Goal: Communication & Community: Ask a question

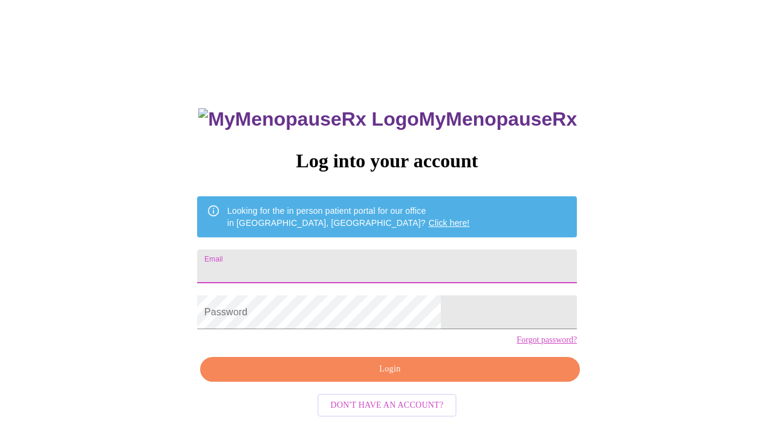
type input "[EMAIL_ADDRESS][DOMAIN_NAME]"
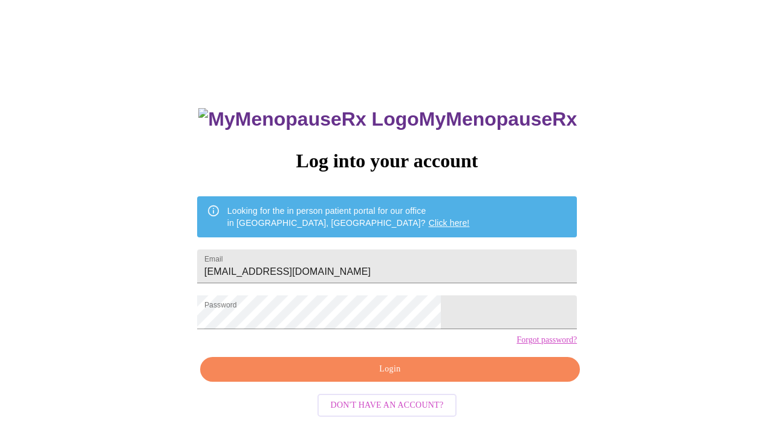
click at [389, 377] on span "Login" at bounding box center [390, 369] width 352 height 15
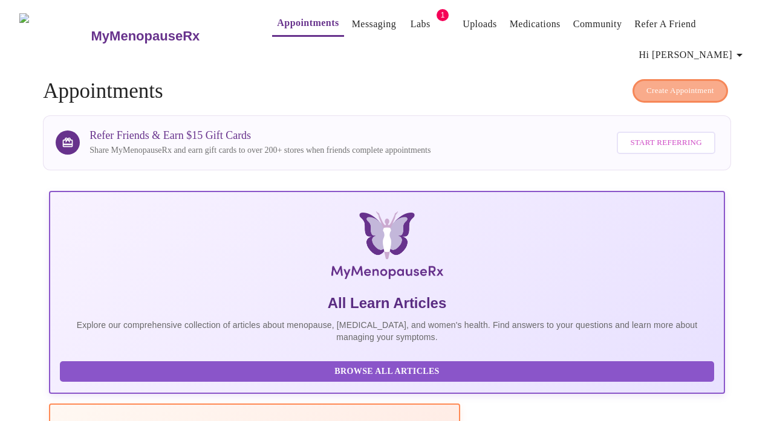
click at [659, 84] on span "Create Appointment" at bounding box center [680, 91] width 68 height 14
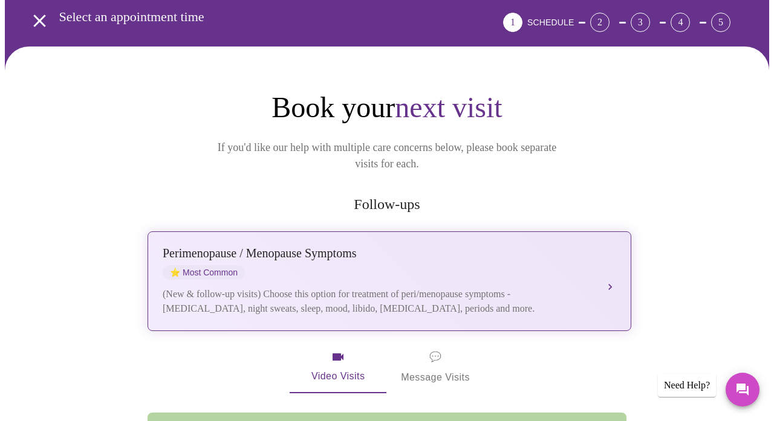
scroll to position [70, 0]
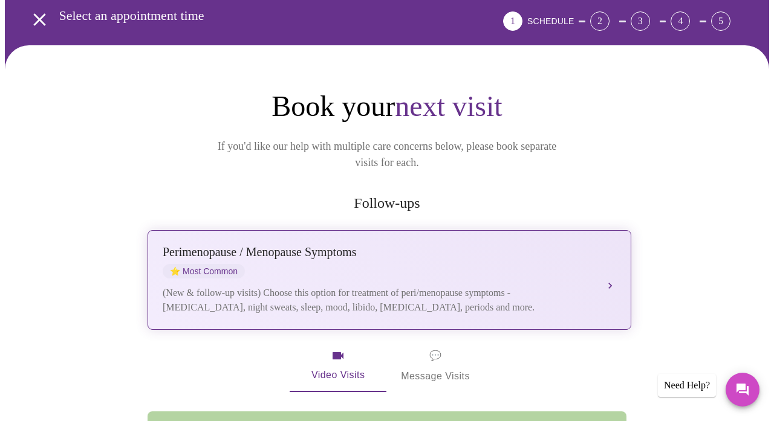
click at [545, 245] on div "[MEDICAL_DATA] / Menopause Symptoms ⭐ Most Common" at bounding box center [377, 261] width 429 height 33
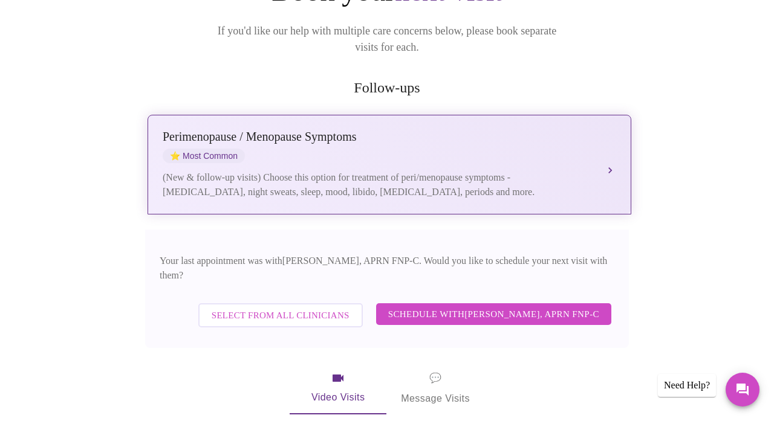
scroll to position [198, 0]
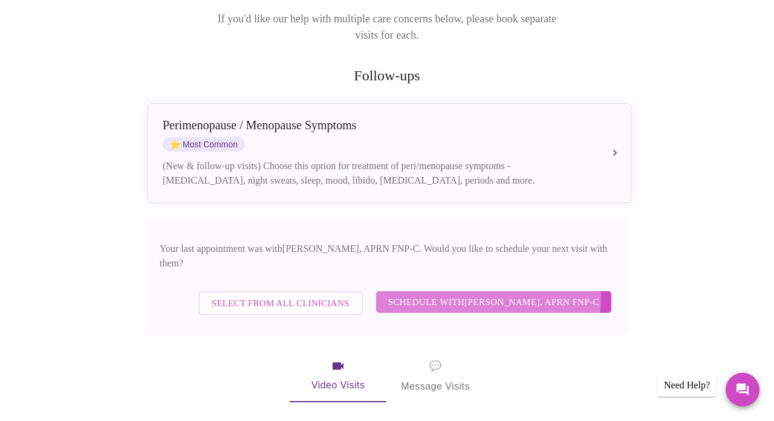
click at [479, 294] on span "Schedule with [PERSON_NAME], APRN FNP-C" at bounding box center [493, 302] width 211 height 16
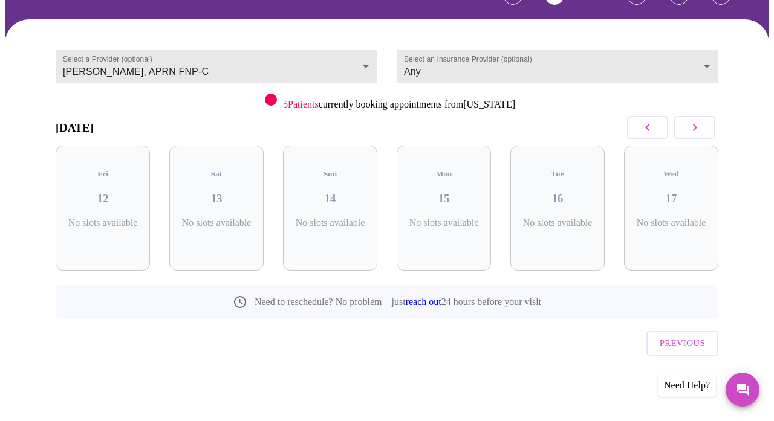
scroll to position [71, 0]
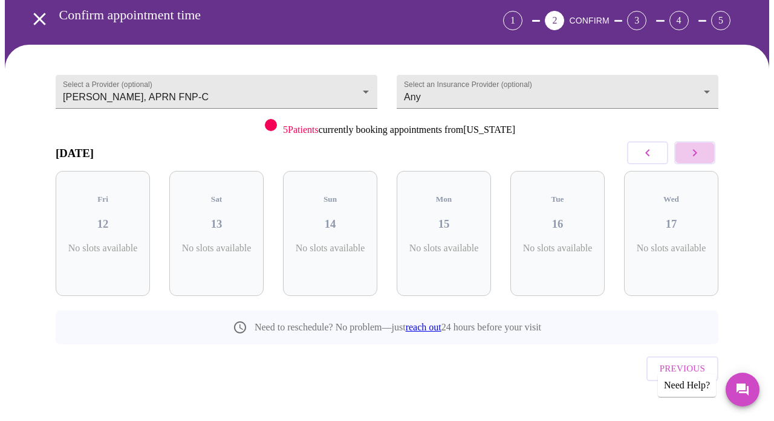
click at [693, 150] on icon "button" at bounding box center [694, 153] width 15 height 15
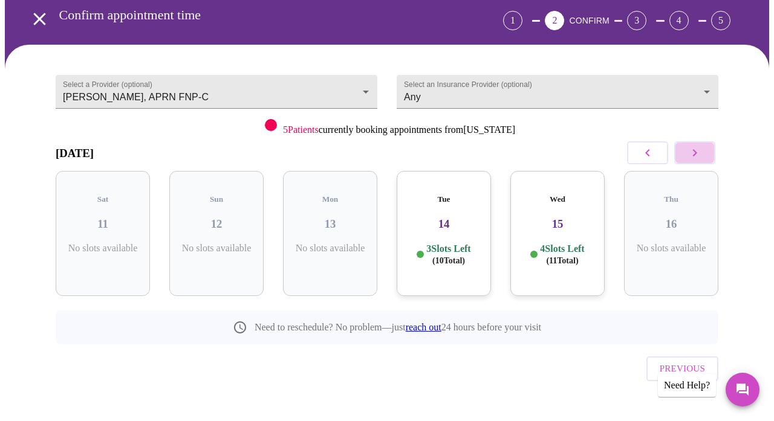
click at [693, 150] on icon "button" at bounding box center [694, 153] width 15 height 15
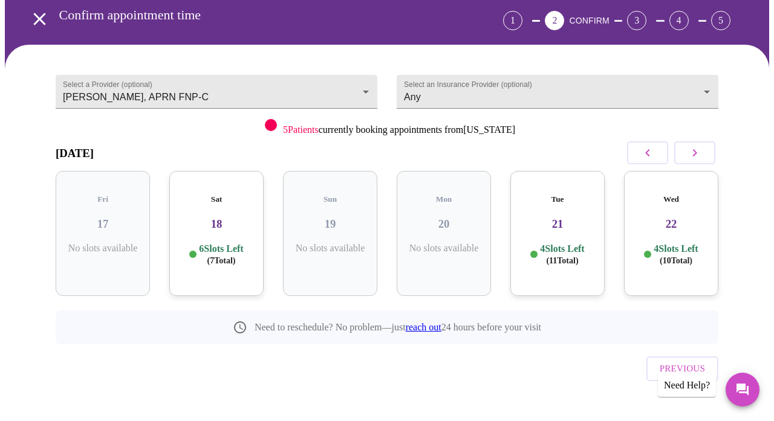
click at [227, 218] on h3 "18" at bounding box center [216, 224] width 75 height 13
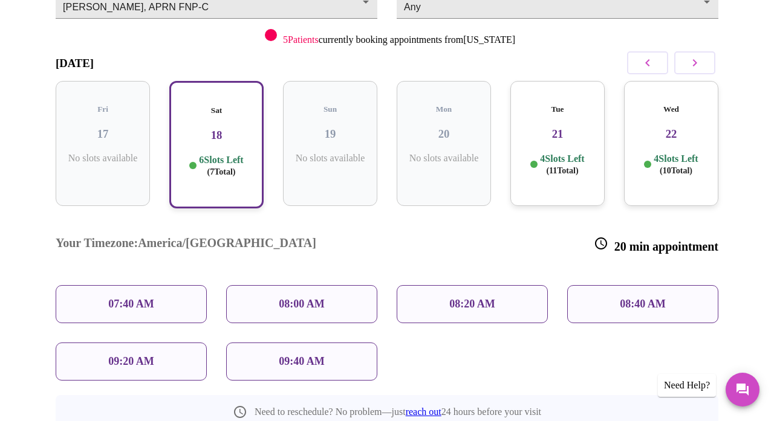
scroll to position [162, 0]
click at [160, 284] on div "07:40 AM" at bounding box center [131, 303] width 151 height 38
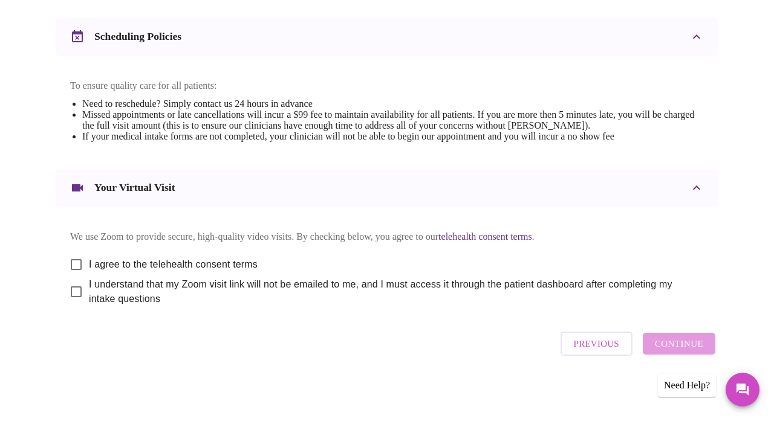
scroll to position [475, 0]
click at [76, 259] on input "I agree to the telehealth consent terms" at bounding box center [75, 264] width 25 height 25
checkbox input "true"
click at [71, 291] on input "I understand that my Zoom visit link will not be emailed to me, and I must acce…" at bounding box center [75, 291] width 25 height 25
checkbox input "true"
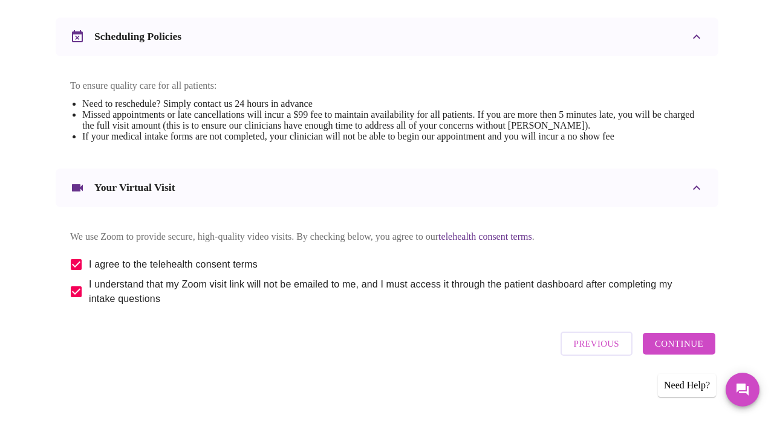
click at [670, 343] on span "Continue" at bounding box center [678, 344] width 48 height 16
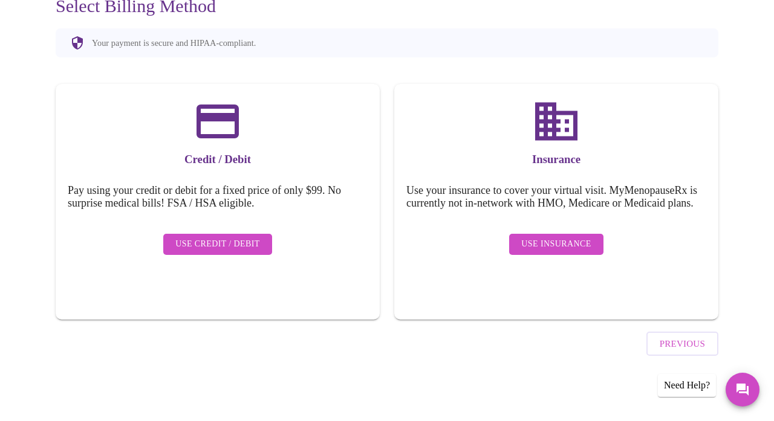
scroll to position [110, 0]
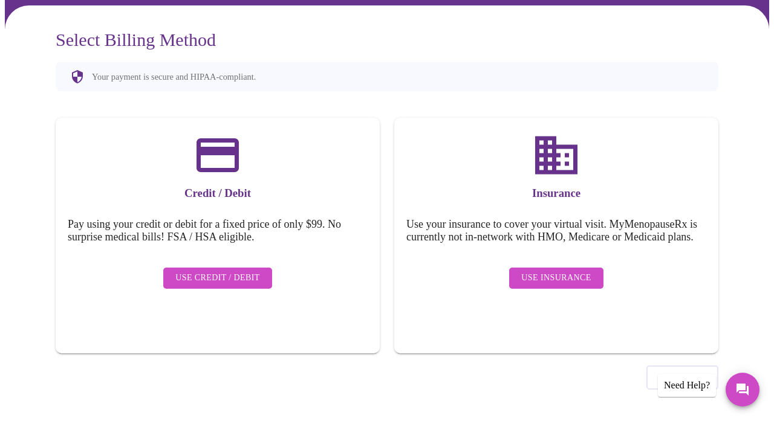
click at [229, 271] on span "Use Credit / Debit" at bounding box center [217, 278] width 85 height 15
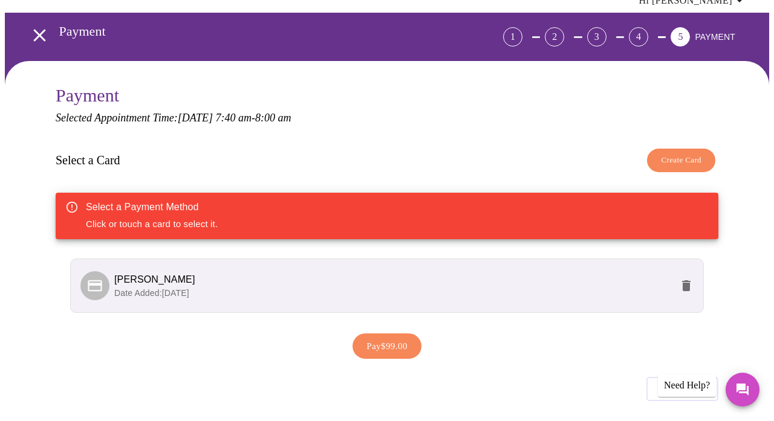
scroll to position [57, 0]
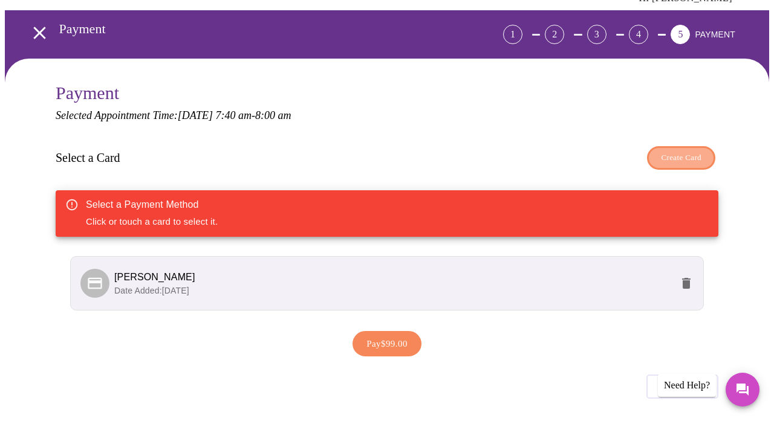
click at [679, 151] on span "Create Card" at bounding box center [681, 158] width 40 height 14
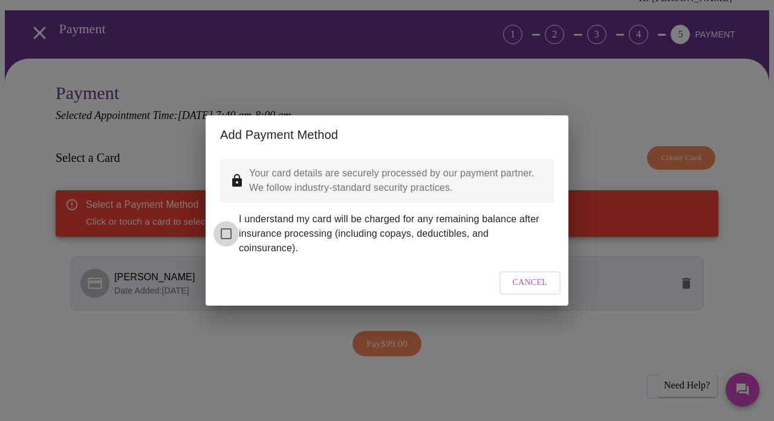
click at [227, 227] on input "I understand my card will be charged for any remaining balance after insurance …" at bounding box center [225, 233] width 25 height 25
checkbox input "true"
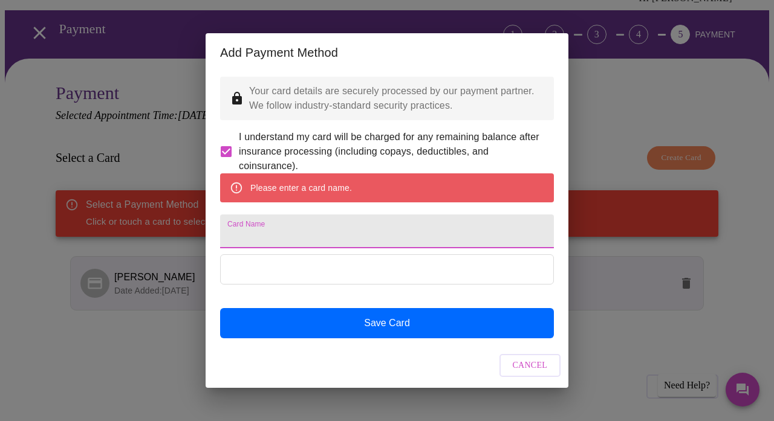
click at [324, 234] on input "Card Name" at bounding box center [387, 232] width 334 height 34
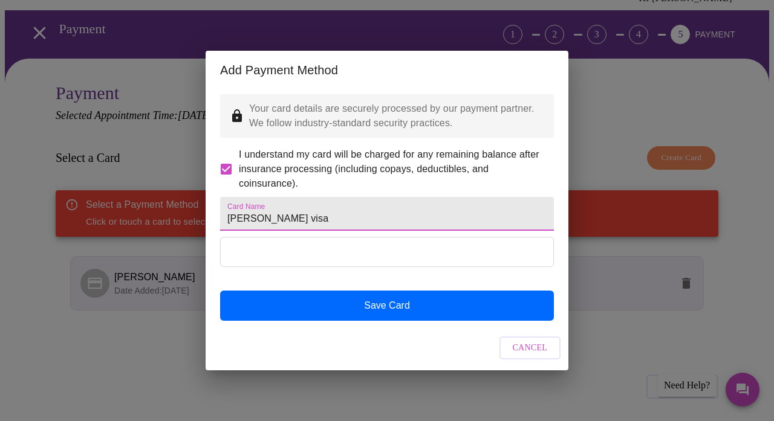
type input "[PERSON_NAME] visa"
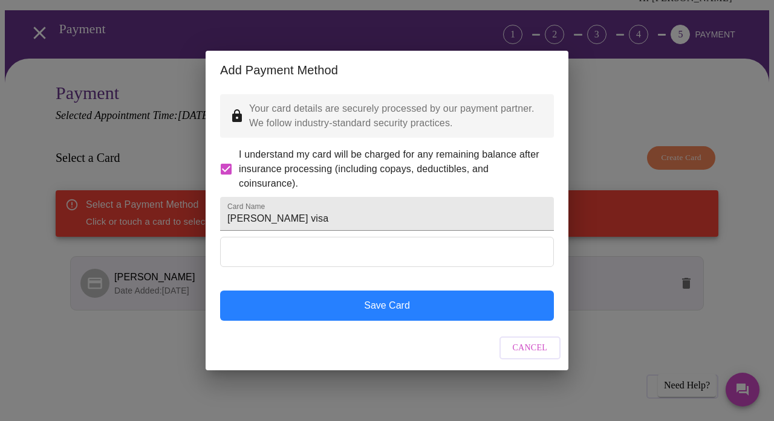
click at [448, 314] on button "Save Card" at bounding box center [387, 306] width 334 height 30
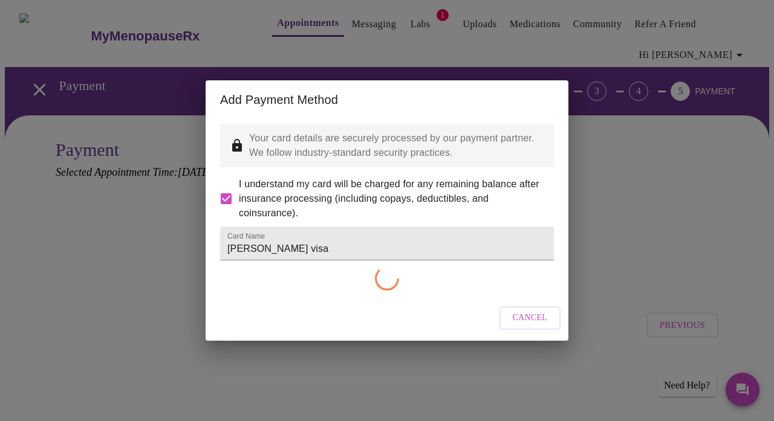
scroll to position [0, 0]
checkbox input "false"
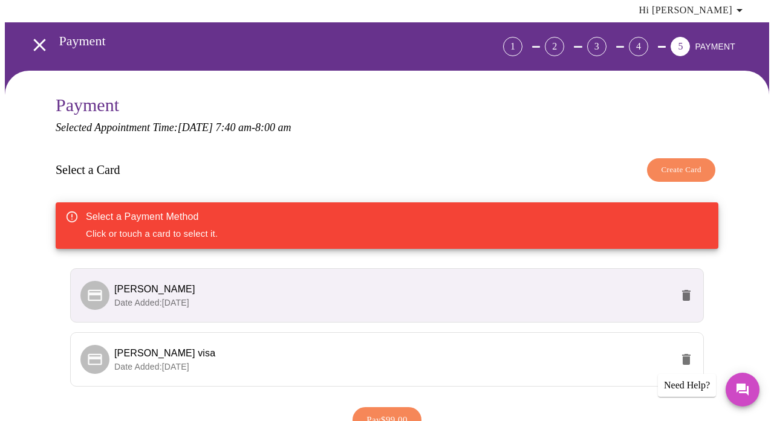
scroll to position [60, 0]
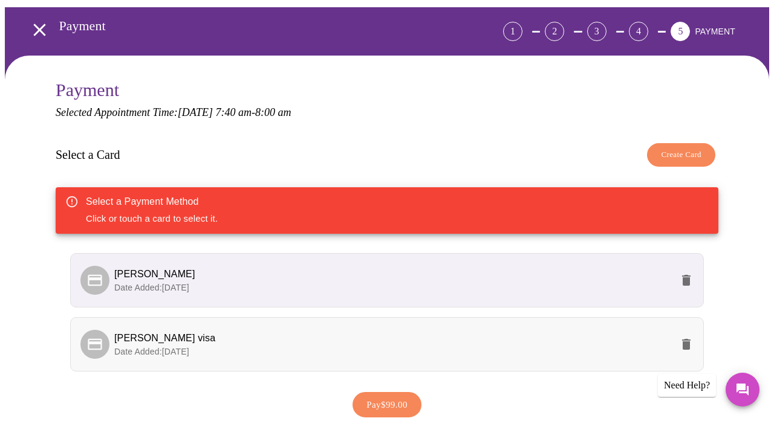
click at [422, 343] on span "[PERSON_NAME] visa" at bounding box center [392, 338] width 557 height 15
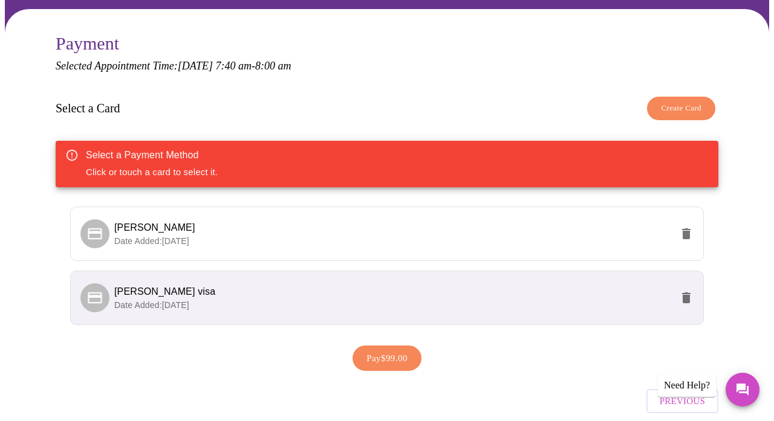
scroll to position [131, 0]
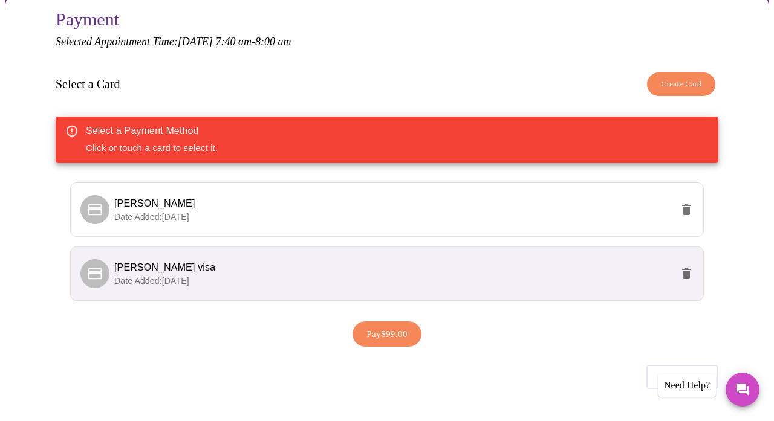
click at [397, 329] on span "Pay $99.00" at bounding box center [386, 334] width 41 height 16
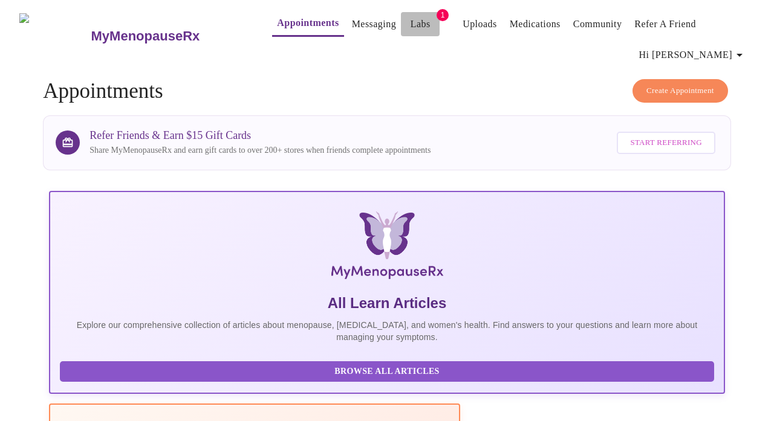
click at [410, 18] on link "Labs" at bounding box center [420, 24] width 20 height 17
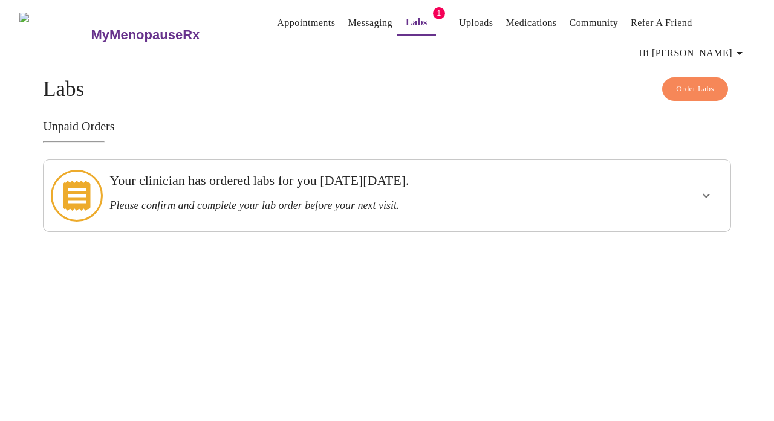
click at [669, 192] on div at bounding box center [668, 196] width 113 height 62
click at [706, 189] on icon "show more" at bounding box center [706, 196] width 15 height 15
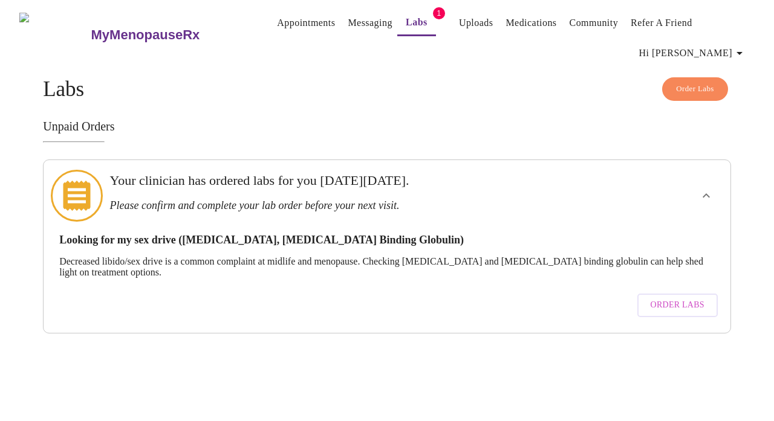
click at [685, 298] on span "Order Labs" at bounding box center [677, 305] width 54 height 15
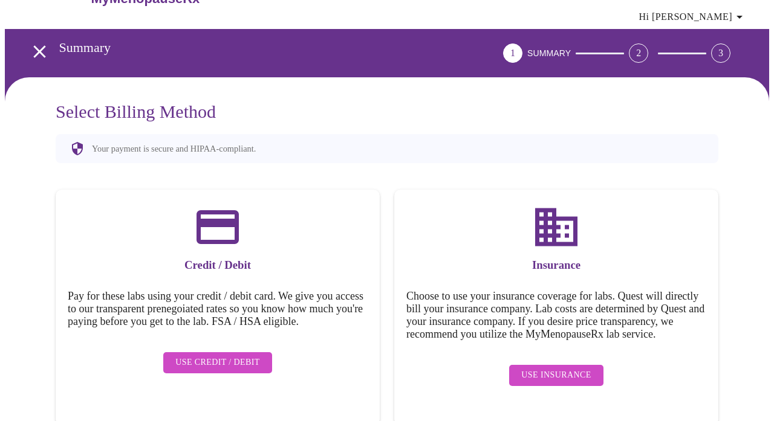
scroll to position [36, 0]
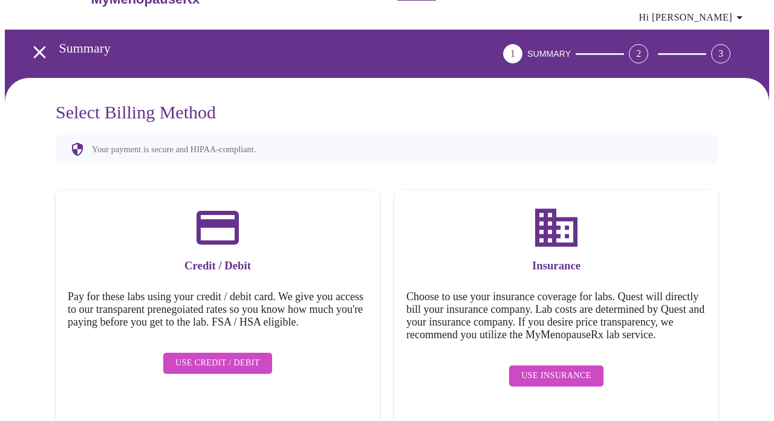
click at [219, 363] on span "Use Credit / Debit" at bounding box center [217, 363] width 85 height 15
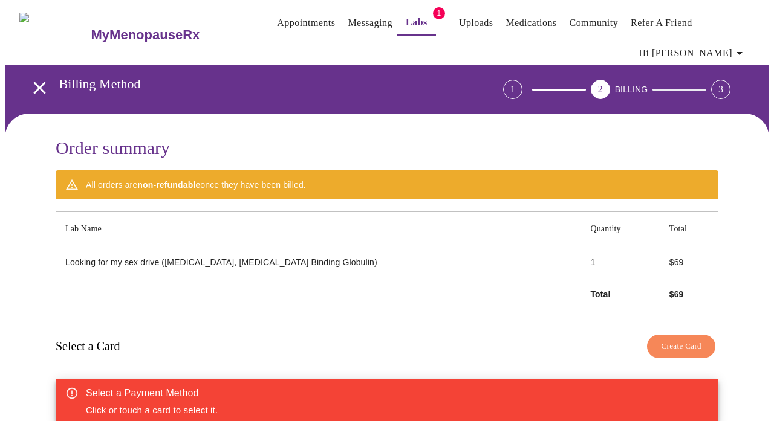
scroll to position [0, 0]
click at [37, 83] on icon "open drawer" at bounding box center [39, 87] width 21 height 21
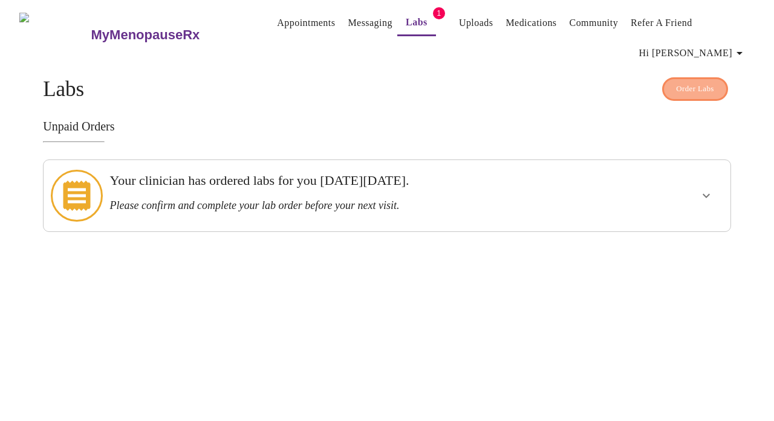
click at [691, 82] on span "Order Labs" at bounding box center [695, 89] width 38 height 14
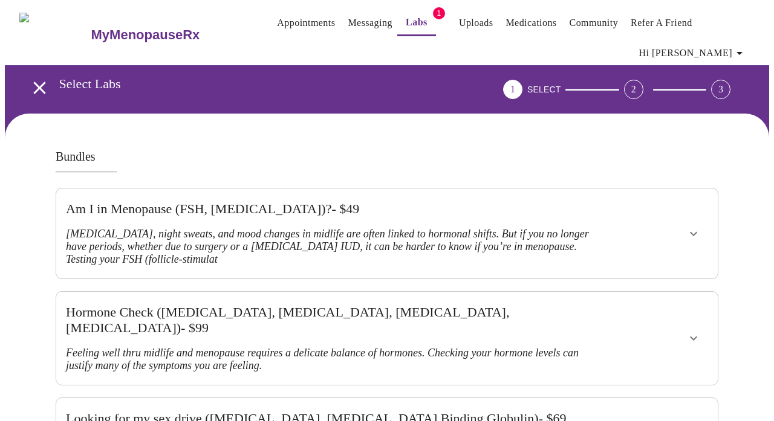
click at [723, 54] on span "Hi [PERSON_NAME]" at bounding box center [693, 53] width 108 height 17
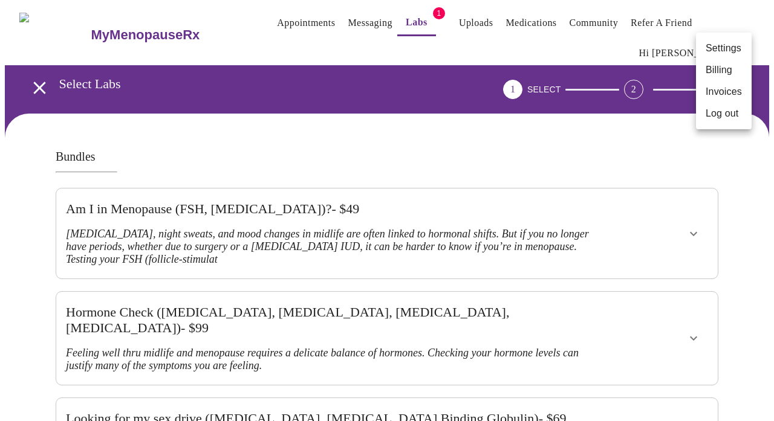
click at [670, 54] on div at bounding box center [387, 210] width 774 height 421
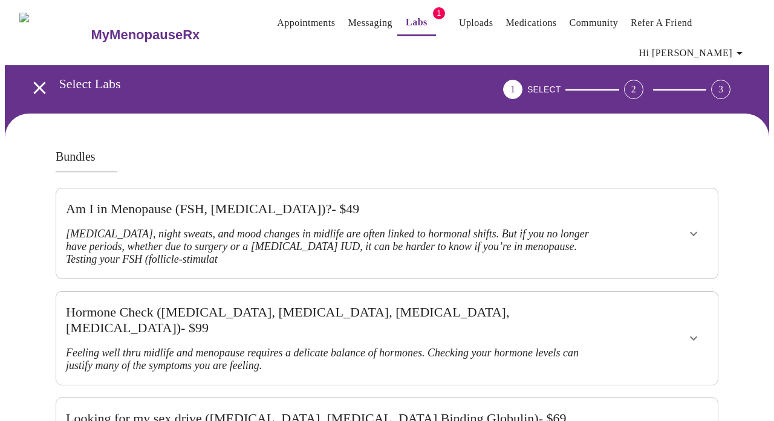
click at [33, 82] on icon "open drawer" at bounding box center [39, 88] width 12 height 12
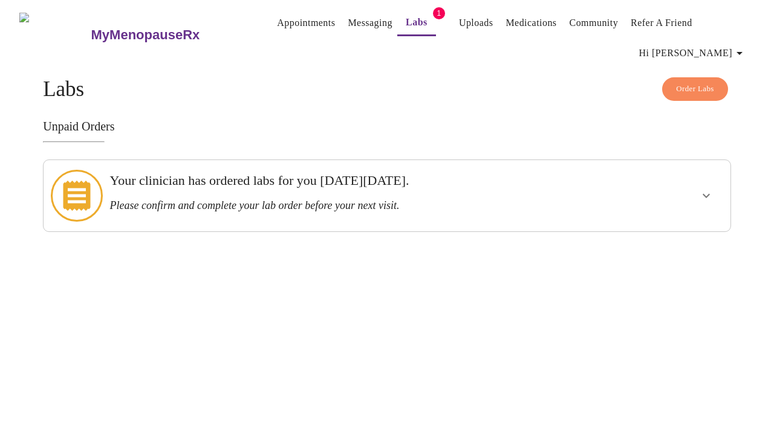
click at [95, 27] on h3 "MyMenopauseRx" at bounding box center [145, 35] width 109 height 16
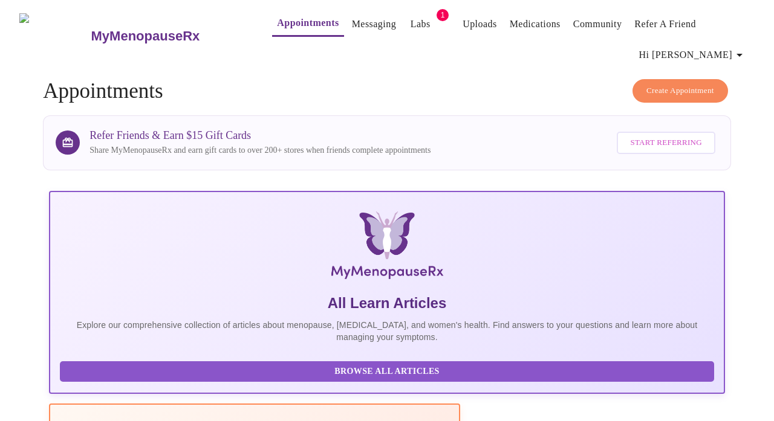
click at [120, 31] on h3 "MyMenopauseRx" at bounding box center [145, 36] width 109 height 16
click at [124, 28] on h3 "MyMenopauseRx" at bounding box center [145, 36] width 109 height 16
click at [352, 16] on link "Messaging" at bounding box center [374, 24] width 44 height 17
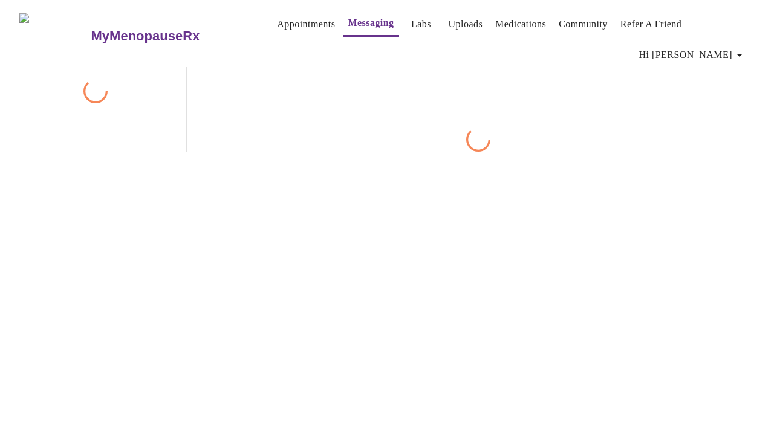
scroll to position [62, 0]
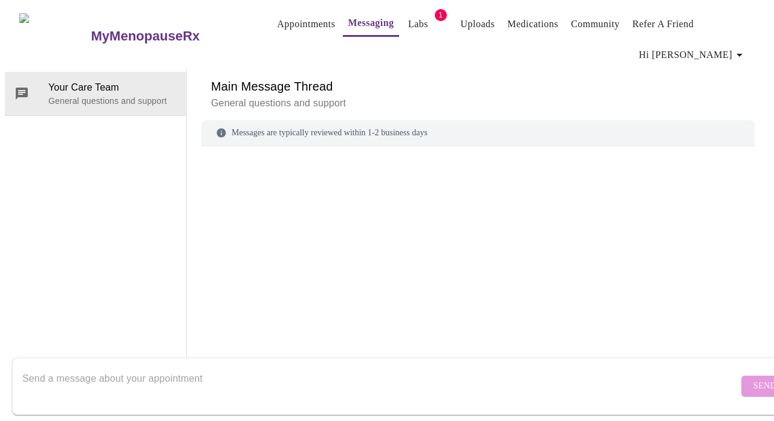
click at [244, 367] on textarea "Send a message about your appointment" at bounding box center [379, 386] width 715 height 39
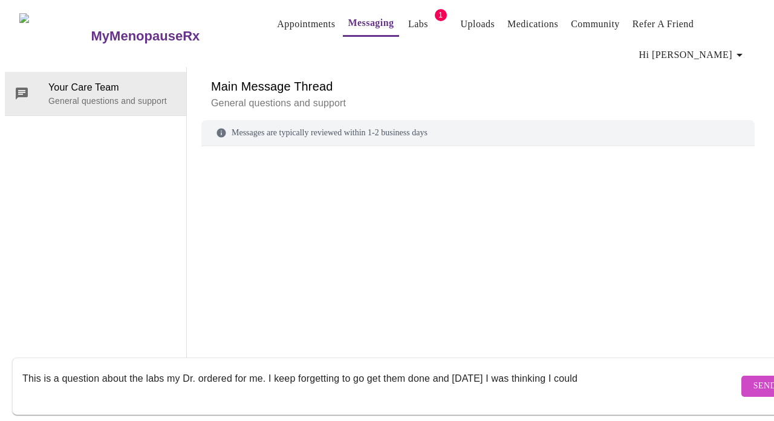
drag, startPoint x: 571, startPoint y: 368, endPoint x: 267, endPoint y: 366, distance: 304.0
click at [267, 367] on textarea "This is a question about the labs my Dr. ordered for me. I keep forgetting to g…" at bounding box center [379, 386] width 715 height 39
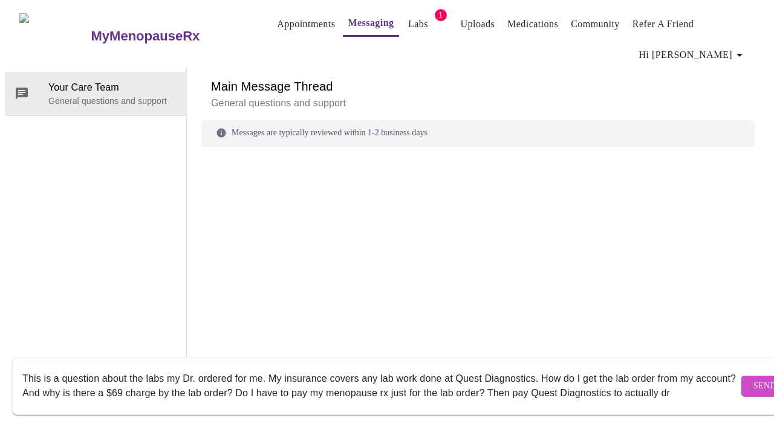
scroll to position [8, 0]
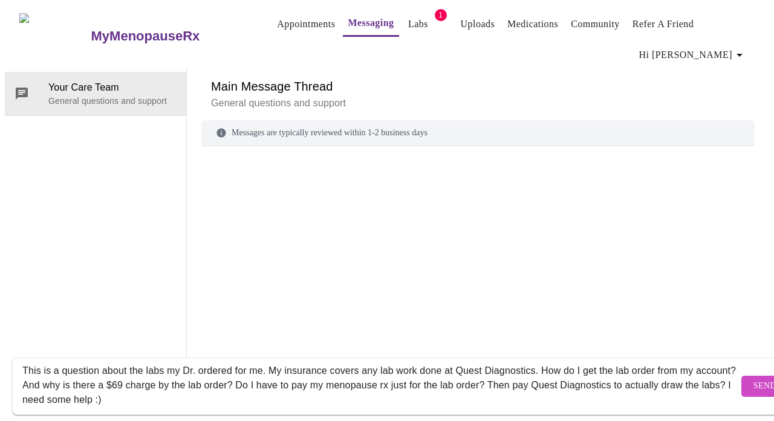
type textarea "This is a question about the labs my Dr. ordered for me. My insurance covers an…"
click at [753, 379] on span "Send" at bounding box center [764, 386] width 23 height 15
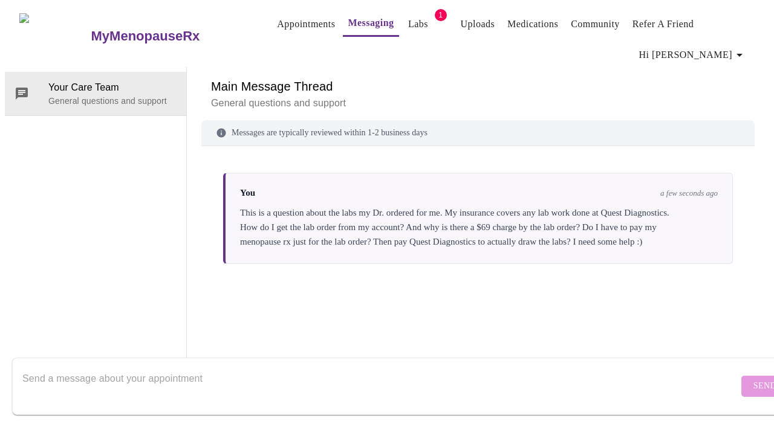
scroll to position [0, 0]
click at [720, 50] on span "Hi [PERSON_NAME]" at bounding box center [693, 55] width 108 height 17
click at [735, 115] on li "Log out" at bounding box center [724, 116] width 56 height 22
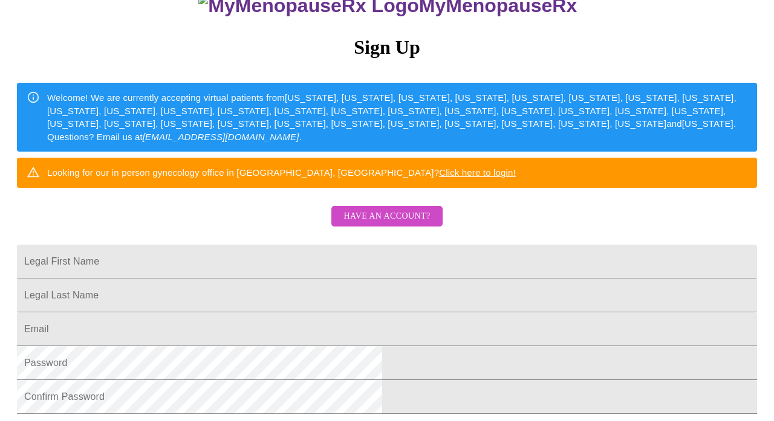
scroll to position [125, 0]
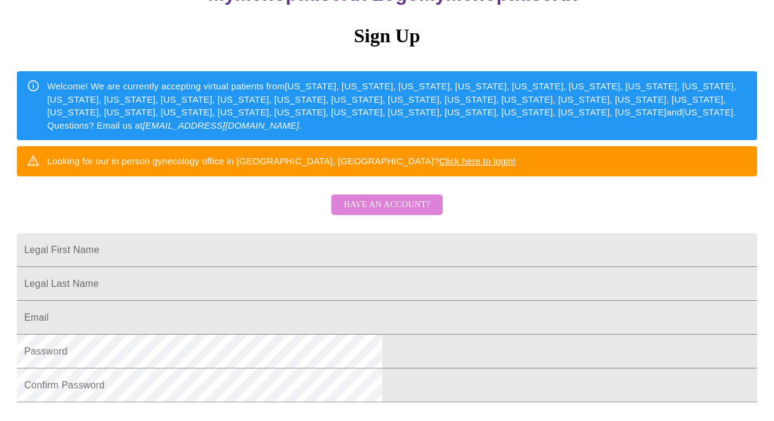
click at [401, 213] on span "Have an account?" at bounding box center [386, 205] width 86 height 15
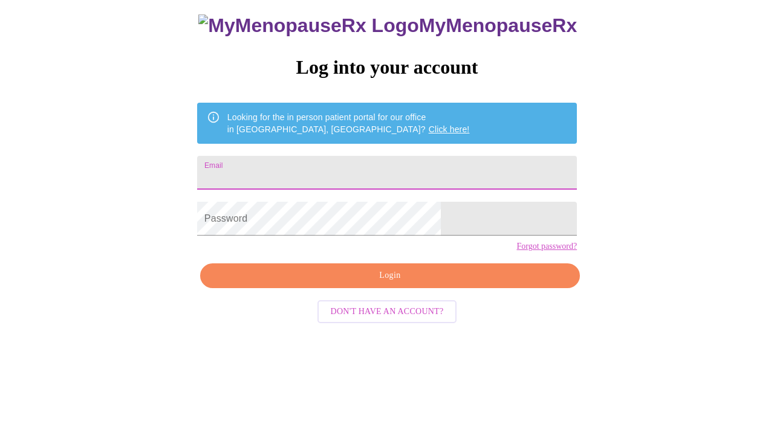
scroll to position [22, 0]
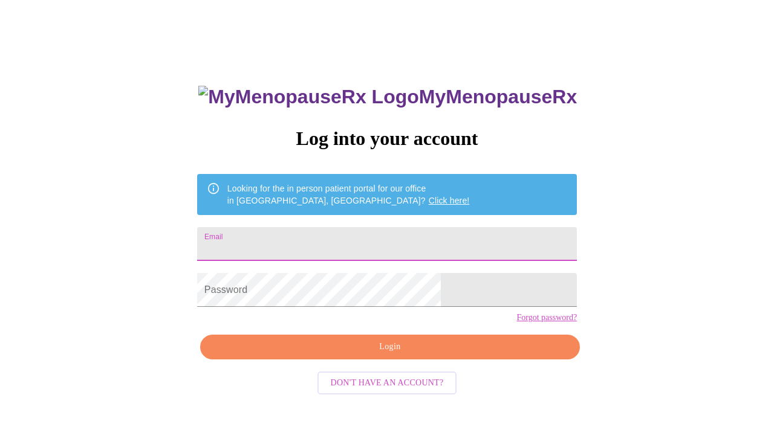
type input "[EMAIL_ADDRESS][DOMAIN_NAME]"
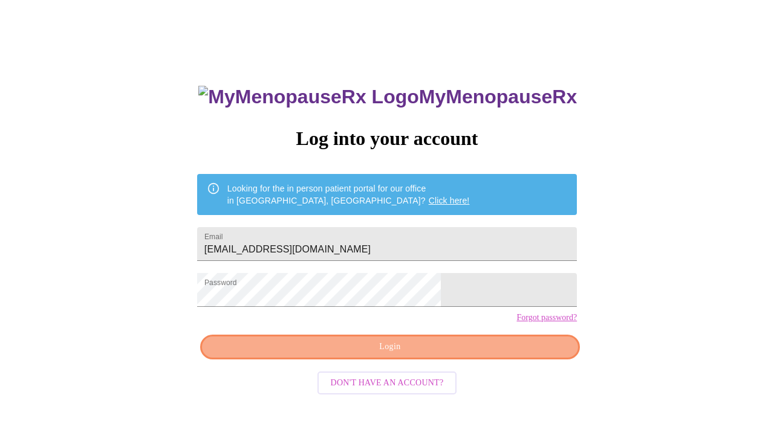
click at [471, 355] on span "Login" at bounding box center [390, 347] width 352 height 15
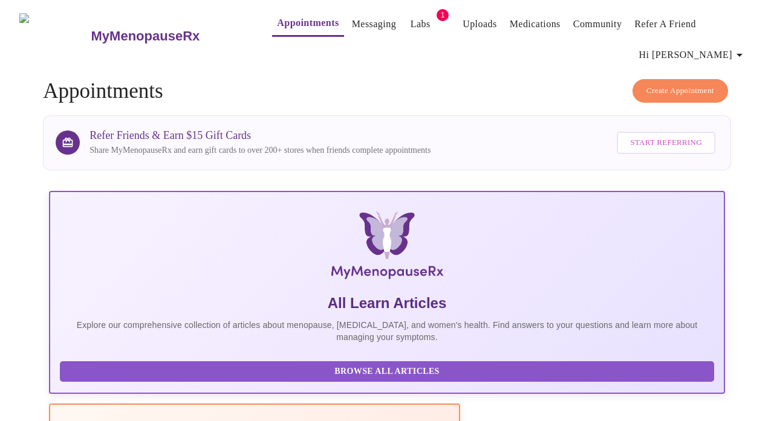
click at [410, 16] on link "Labs" at bounding box center [420, 24] width 20 height 17
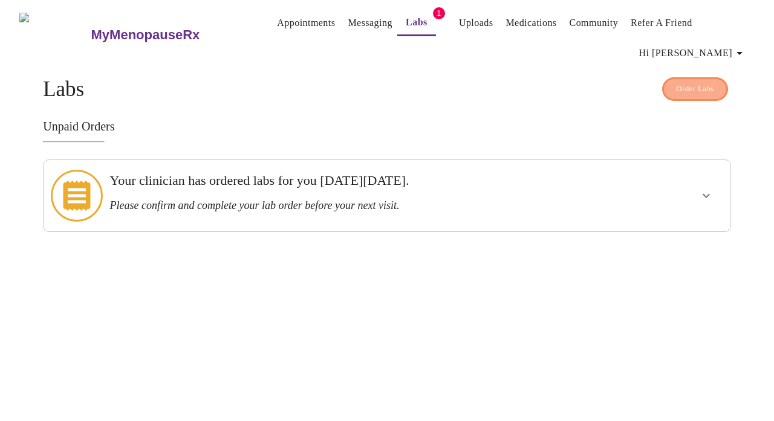
click at [694, 82] on span "Order Labs" at bounding box center [695, 89] width 38 height 14
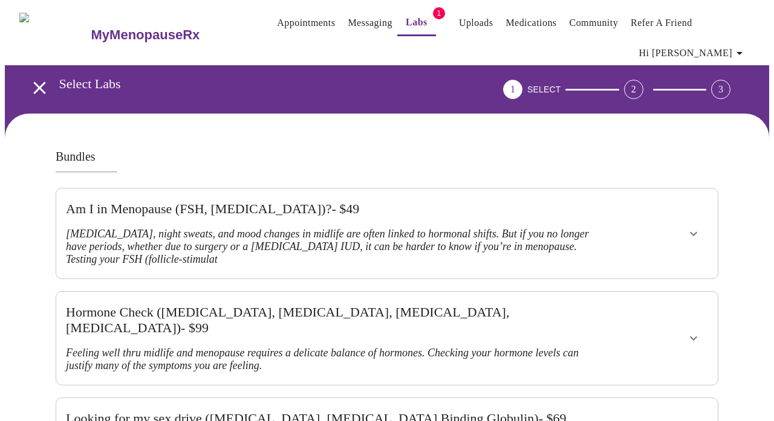
click at [433, 7] on span "1" at bounding box center [439, 13] width 12 height 12
click at [433, 11] on span "1" at bounding box center [439, 13] width 12 height 12
click at [405, 19] on link "Labs" at bounding box center [416, 22] width 22 height 17
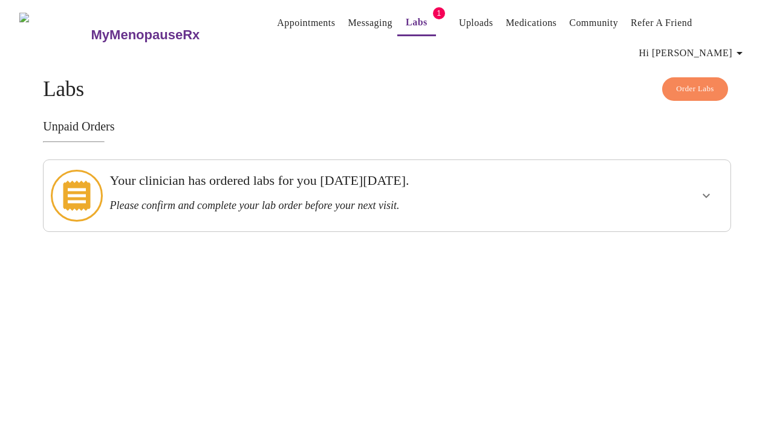
click at [691, 180] on div at bounding box center [668, 196] width 113 height 62
click at [706, 189] on icon "show more" at bounding box center [706, 196] width 15 height 15
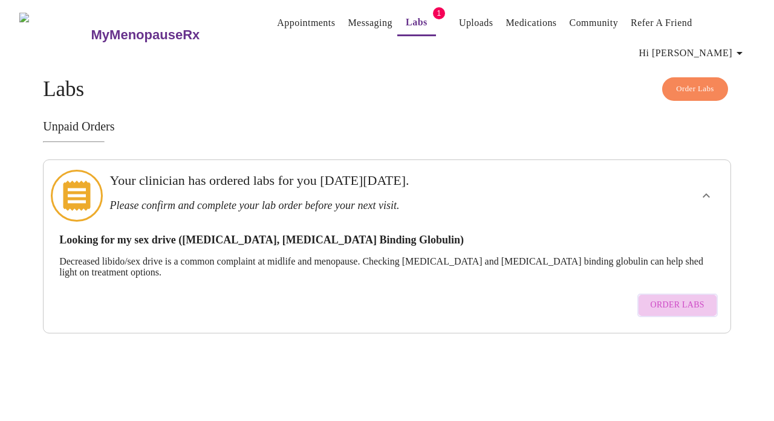
click at [693, 298] on span "Order Labs" at bounding box center [677, 305] width 54 height 15
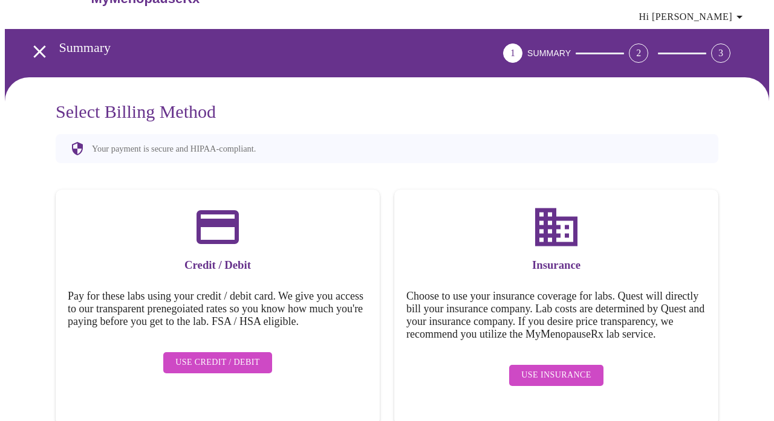
scroll to position [36, 0]
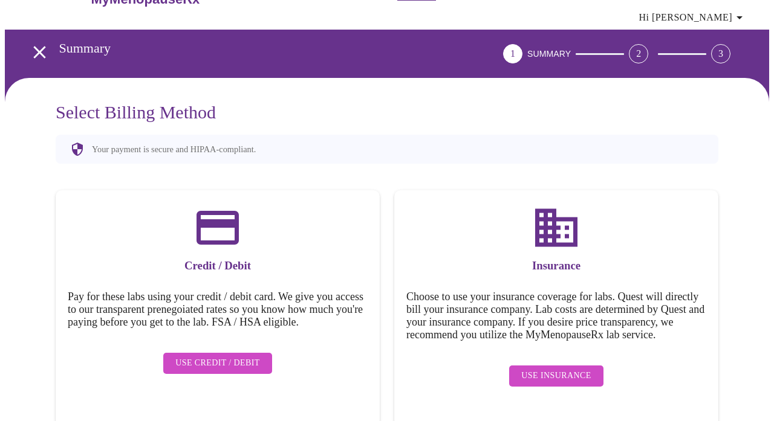
click at [546, 379] on span "Use Insurance" at bounding box center [555, 376] width 69 height 15
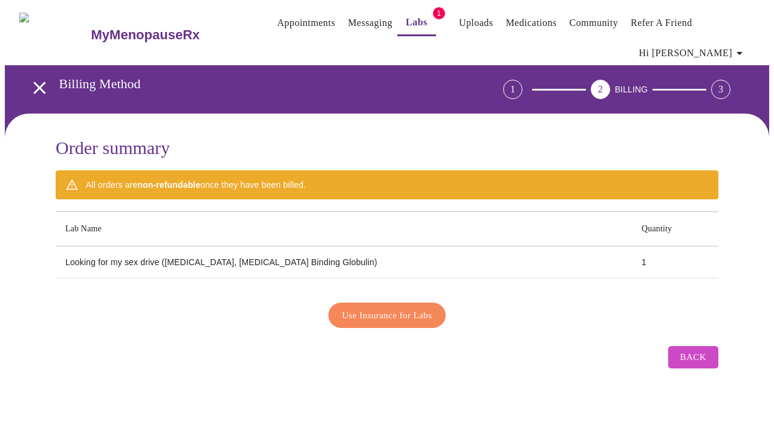
scroll to position [0, 0]
click at [412, 310] on span "Use Insurance for Labs" at bounding box center [387, 316] width 90 height 16
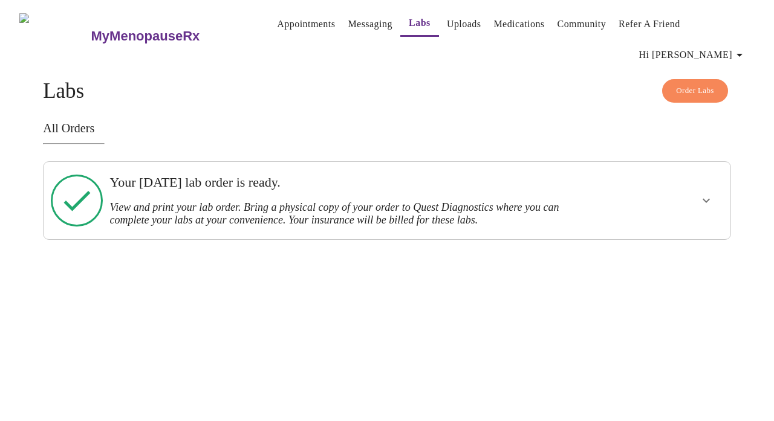
click at [712, 193] on icon "show more" at bounding box center [706, 200] width 15 height 15
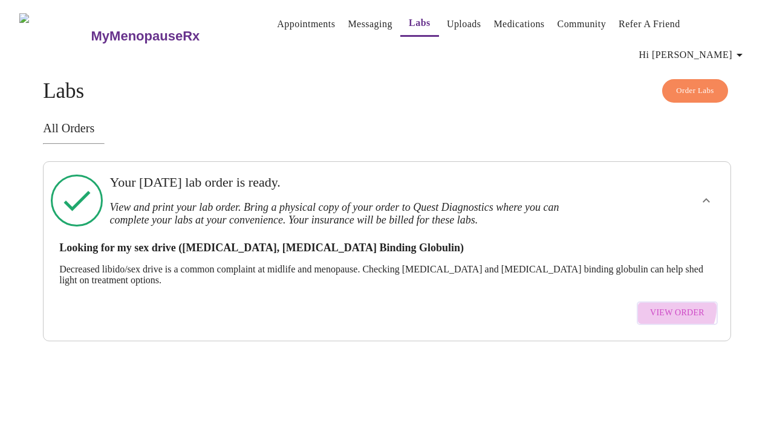
click at [677, 306] on span "View Order" at bounding box center [677, 313] width 54 height 15
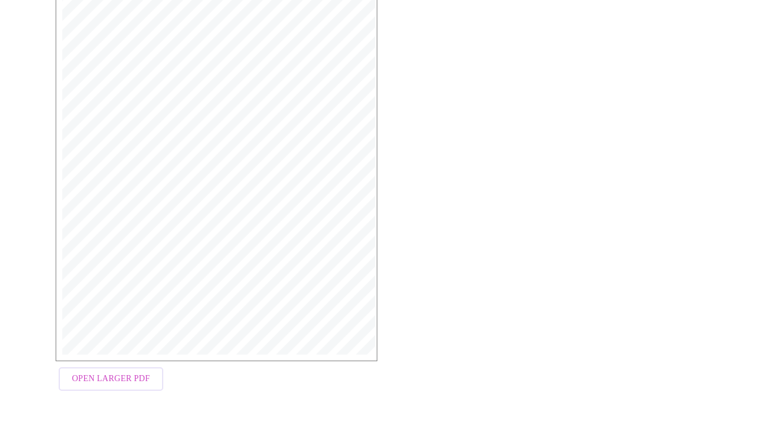
scroll to position [289, 0]
click at [129, 378] on span "Open Larger PDF" at bounding box center [111, 379] width 78 height 15
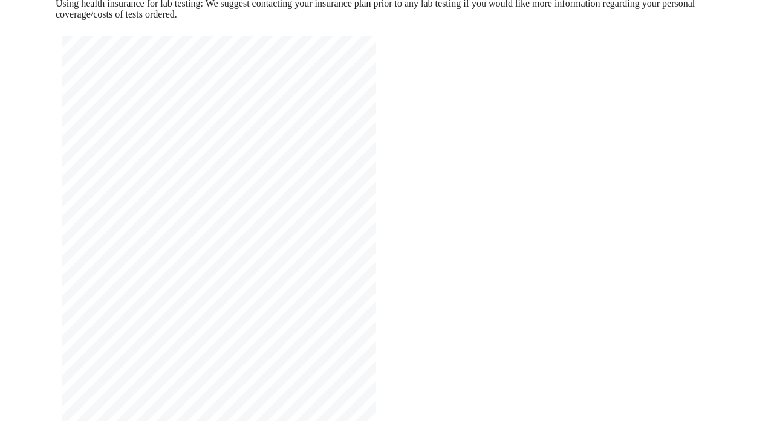
scroll to position [201, 0]
click at [428, 68] on div "MyMenopauseRx Medical Group 1604 N Main St Wheaton, IL 60187 Phone: (630) 480-0…" at bounding box center [387, 258] width 682 height 473
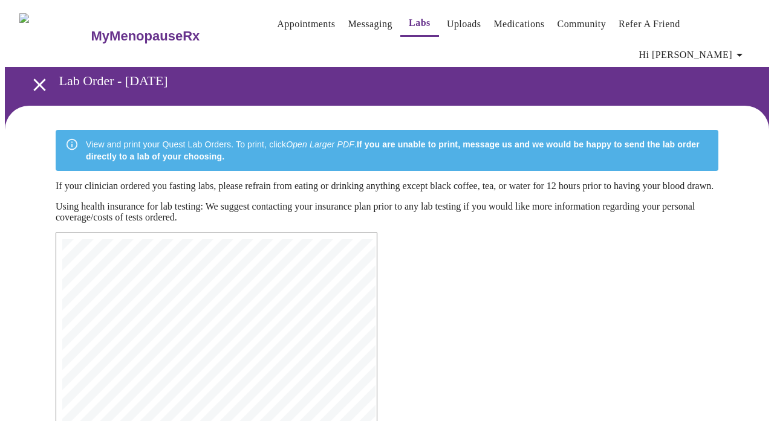
scroll to position [0, 0]
click at [357, 24] on link "Messaging" at bounding box center [369, 24] width 44 height 17
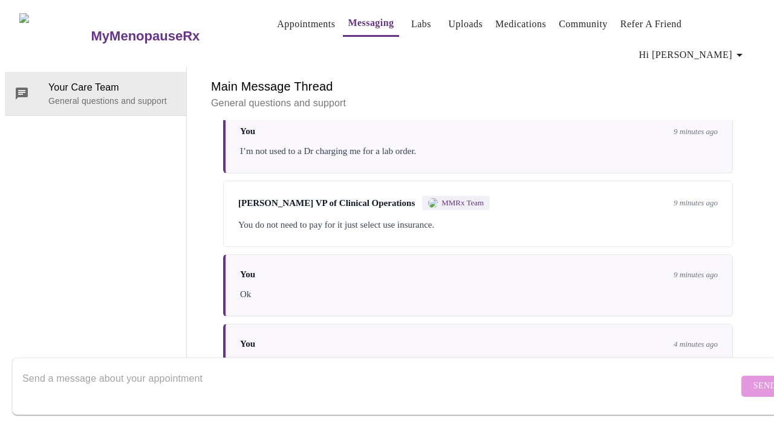
scroll to position [407, 0]
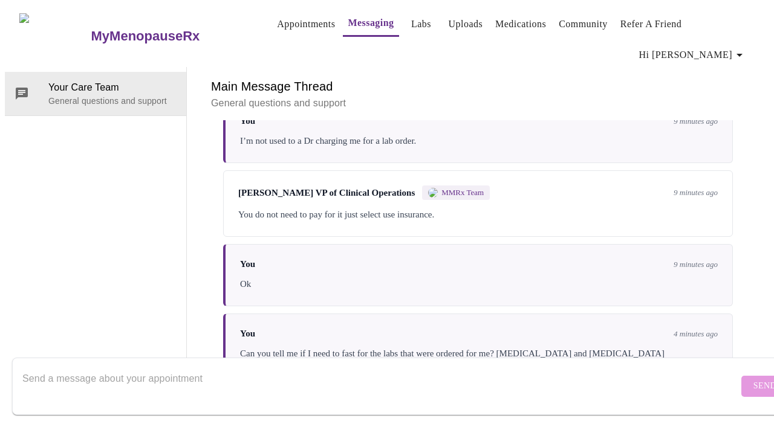
click at [309, 367] on textarea "Send a message about your appointment" at bounding box center [379, 386] width 715 height 39
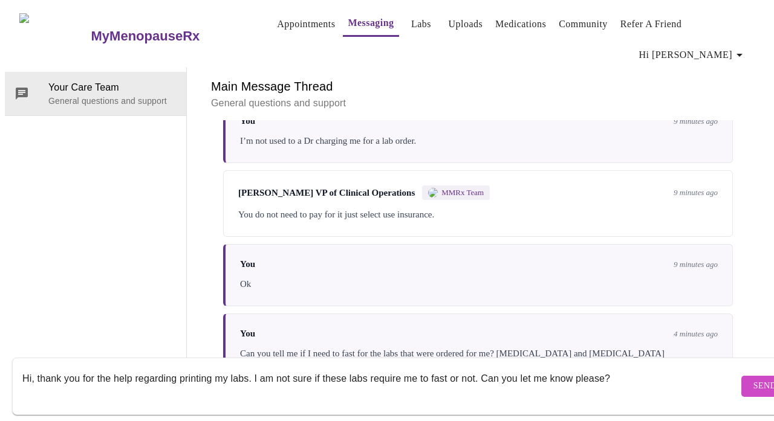
type textarea "Hi, thank you for the help regarding printing my labs. I am not sure if these l…"
click at [753, 379] on span "Send" at bounding box center [764, 386] width 23 height 15
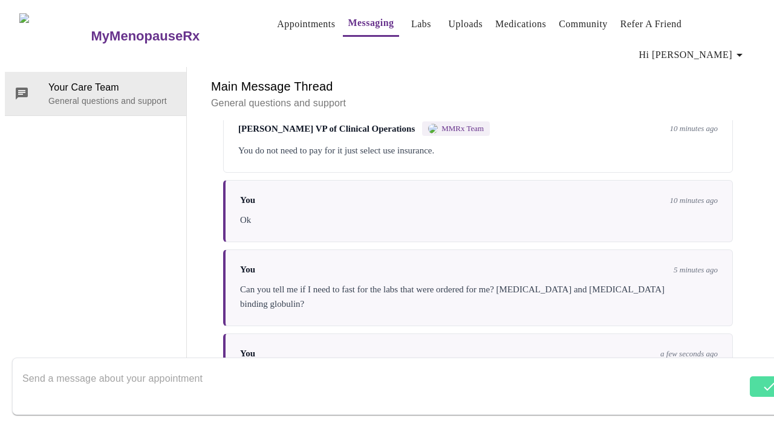
scroll to position [494, 0]
